Goal: Information Seeking & Learning: Learn about a topic

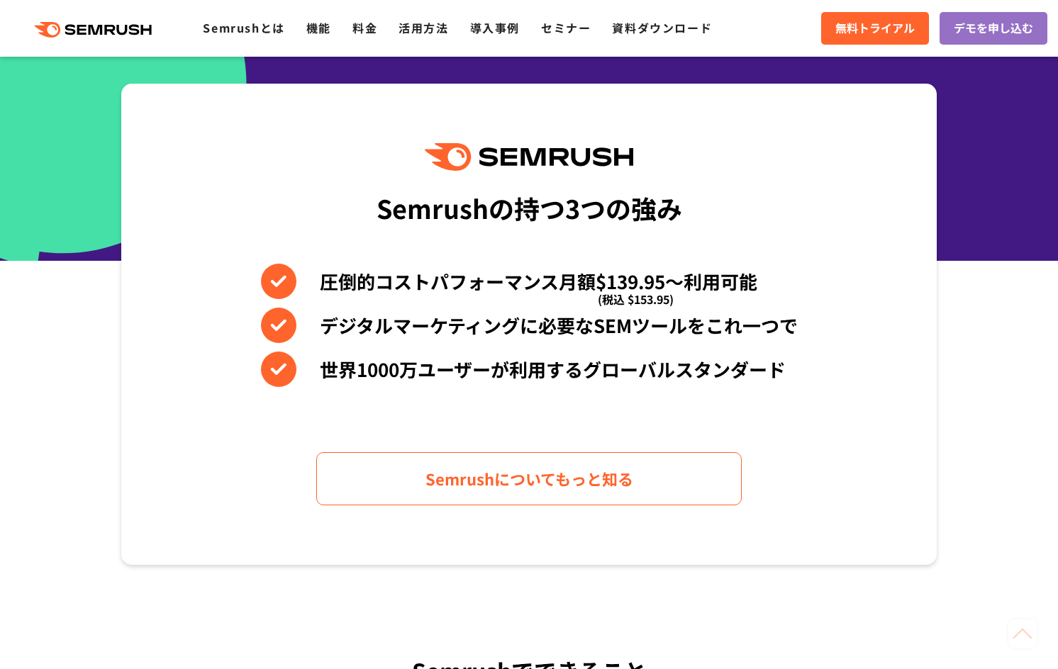
scroll to position [567, 0]
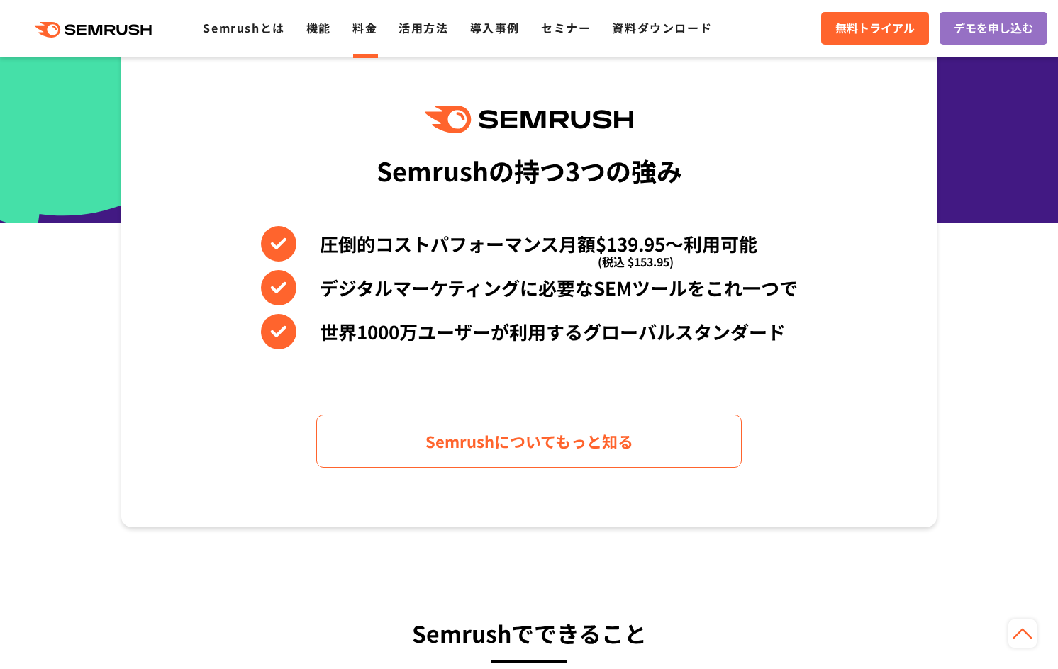
click at [367, 28] on link "料金" at bounding box center [364, 27] width 25 height 17
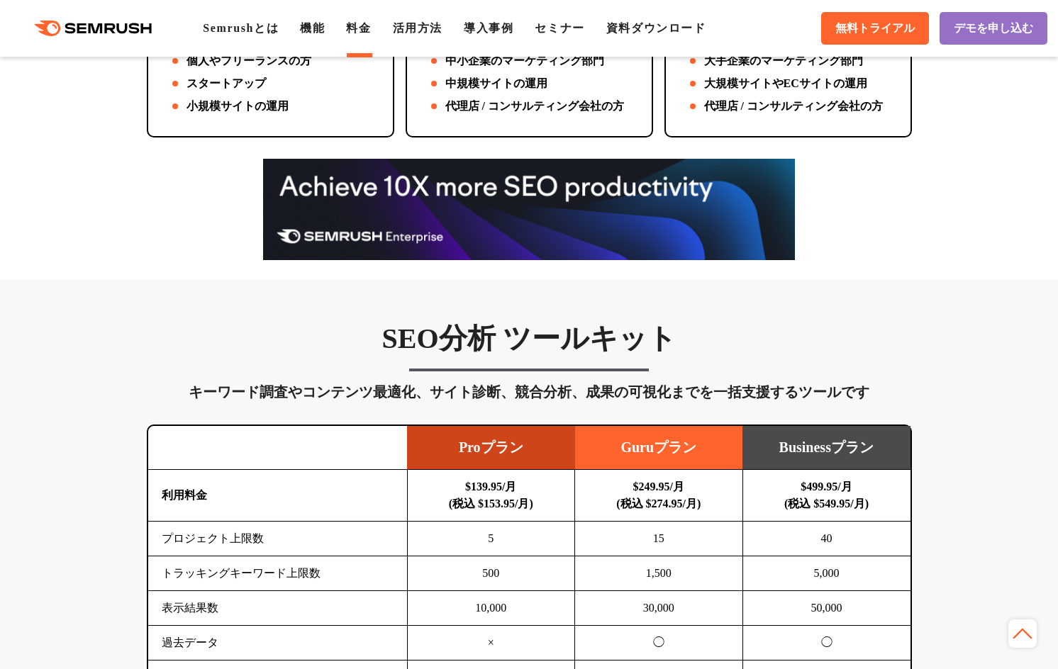
scroll to position [851, 0]
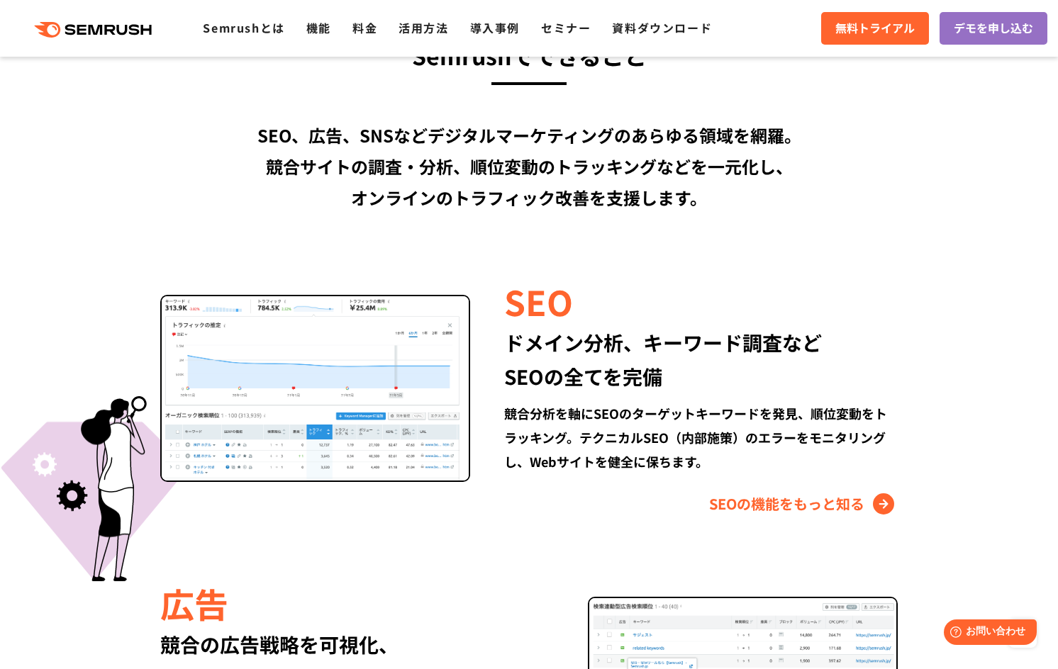
scroll to position [1134, 0]
